Goal: Check status: Check status

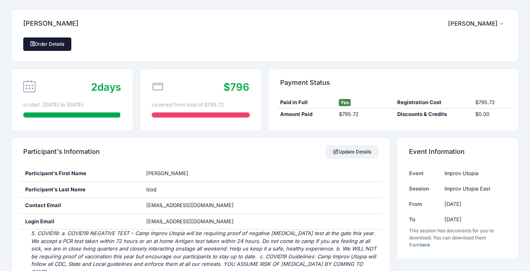
click at [44, 45] on link "Order Details" at bounding box center [47, 43] width 48 height 13
click at [47, 44] on link "Order Details" at bounding box center [47, 43] width 48 height 13
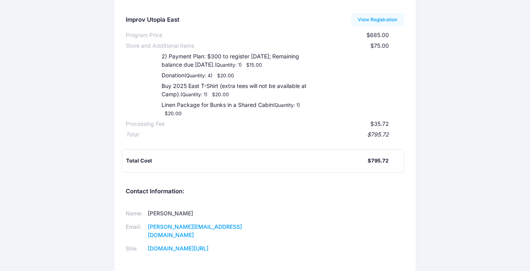
scroll to position [92, 0]
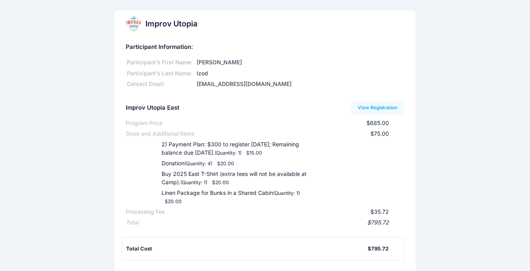
click at [195, 153] on div "2) Payment Plan: $300 to register [DATE]; Remaining balance due [DATE]. (Quanti…" at bounding box center [229, 148] width 167 height 17
